Goal: Check status

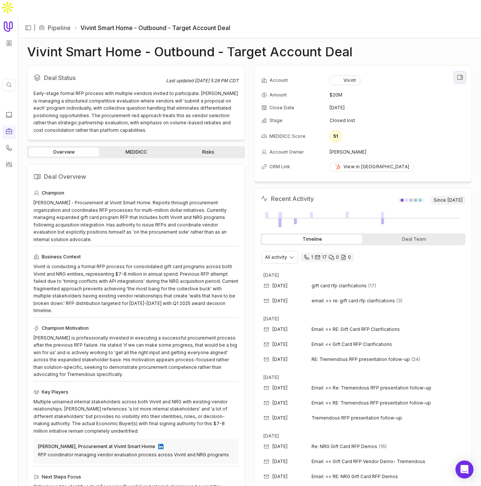
click at [462, 75] on icon "View all fields" at bounding box center [460, 77] width 6 height 5
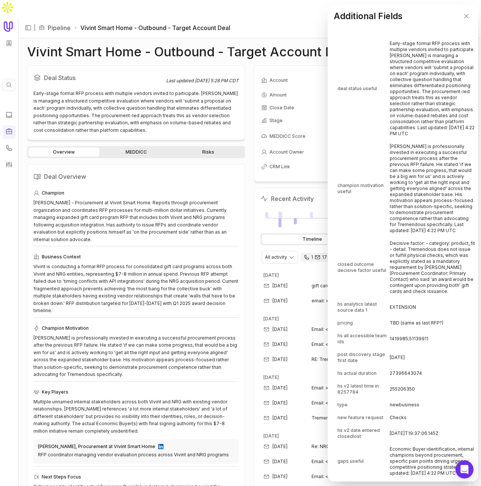
click at [401, 171] on td "[PERSON_NAME] is professionally invested in executing a successful procurement …" at bounding box center [432, 189] width 85 height 96
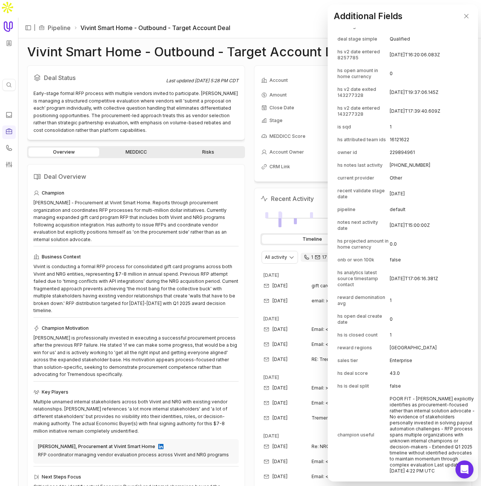
scroll to position [525, 0]
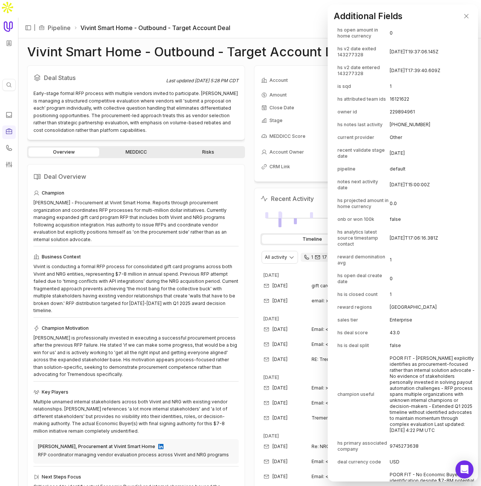
click at [394, 162] on td "[DATE]" at bounding box center [432, 153] width 85 height 18
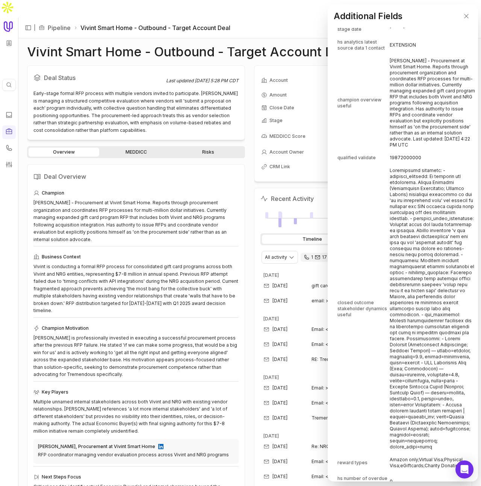
scroll to position [4896, 0]
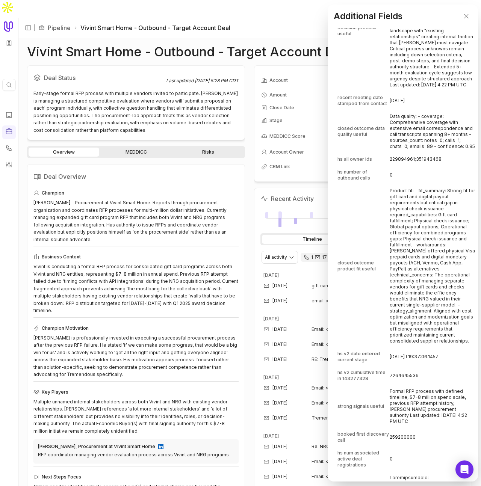
click at [422, 153] on td "Data quality: - coverage: Comprehensive coverage with extensive email correspon…" at bounding box center [432, 132] width 85 height 42
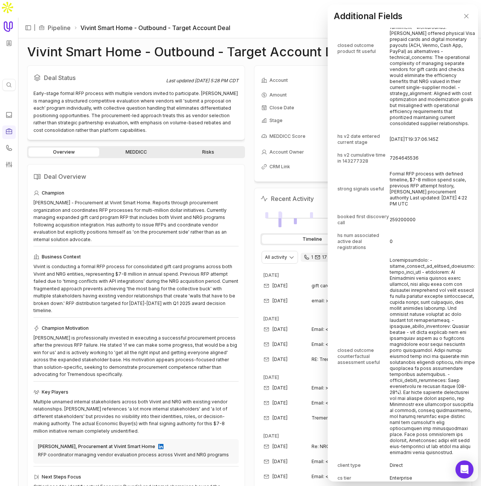
scroll to position [5114, 0]
click at [389, 129] on td "closed outcome product fit useful" at bounding box center [363, 48] width 51 height 162
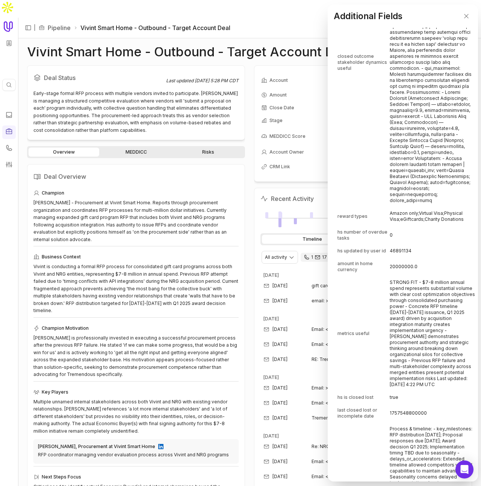
scroll to position [4041, 0]
